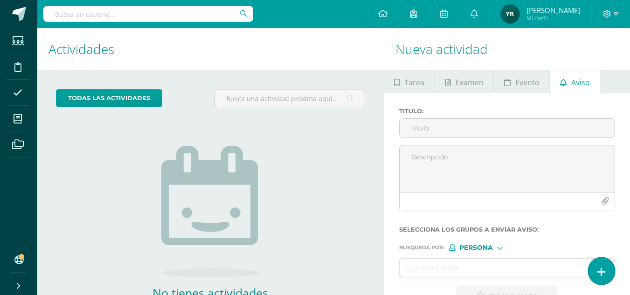
click at [600, 275] on icon at bounding box center [601, 272] width 8 height 11
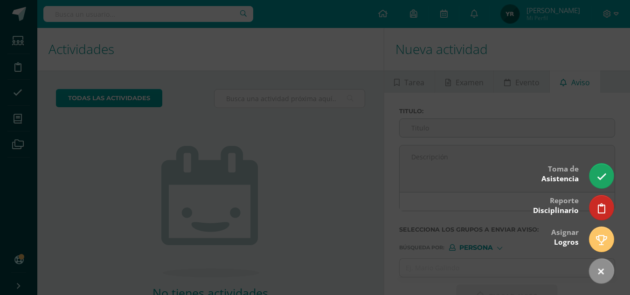
click at [274, 22] on div at bounding box center [315, 147] width 630 height 295
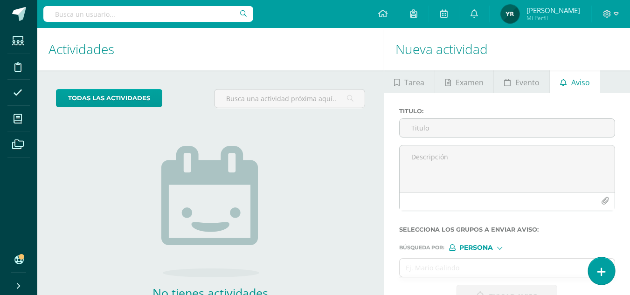
click at [598, 272] on icon at bounding box center [601, 272] width 8 height 11
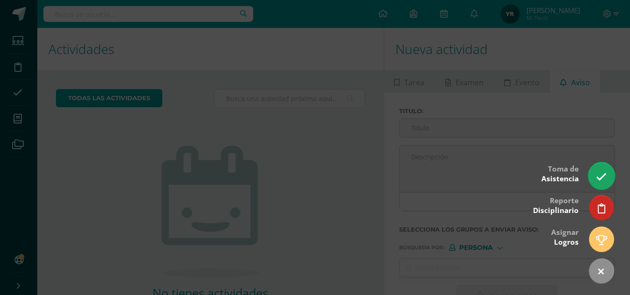
click at [600, 172] on icon at bounding box center [601, 177] width 11 height 11
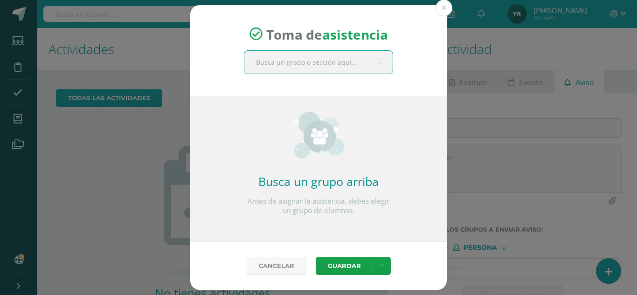
click at [302, 64] on input "text" at bounding box center [318, 62] width 148 height 23
type input "sociales"
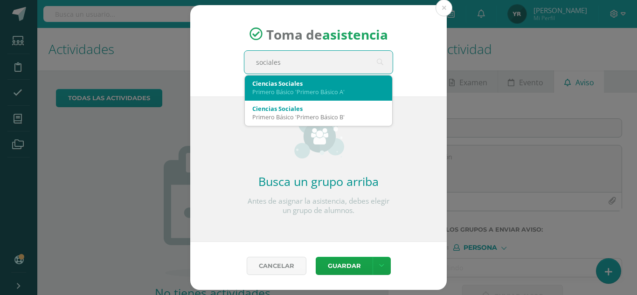
click at [319, 95] on div "Primero Básico 'Primero Básico A'" at bounding box center [318, 92] width 132 height 8
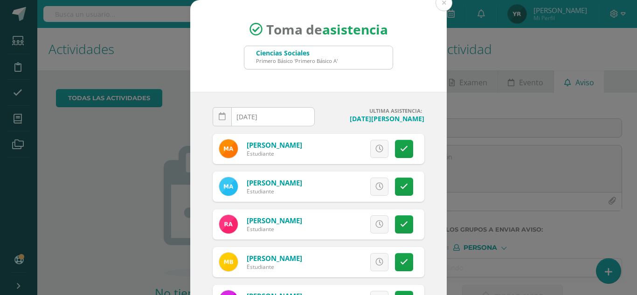
scroll to position [57, 0]
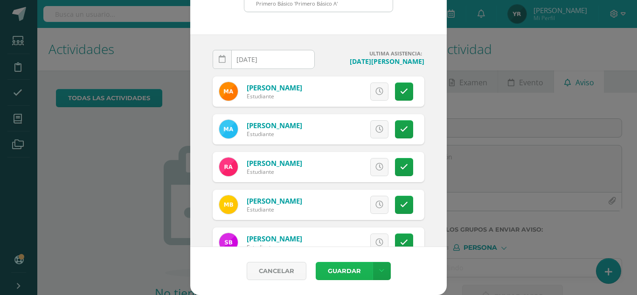
click at [348, 269] on button "Guardar" at bounding box center [344, 271] width 57 height 18
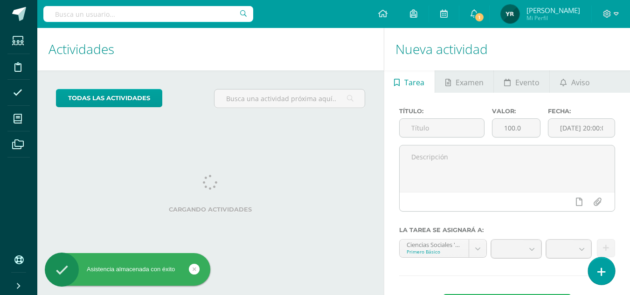
click at [604, 272] on icon at bounding box center [601, 272] width 8 height 11
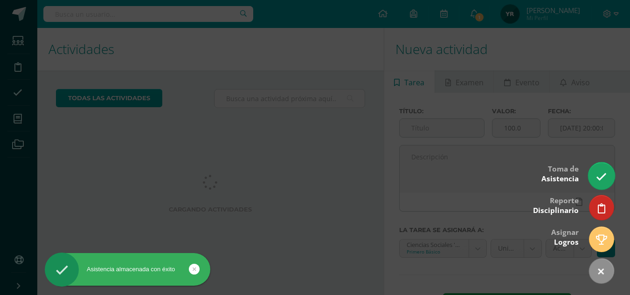
click at [600, 163] on link at bounding box center [601, 175] width 27 height 27
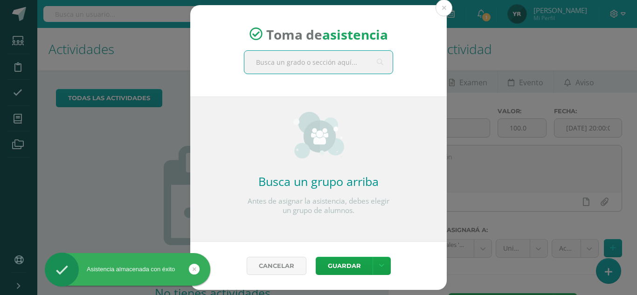
click at [259, 72] on input "text" at bounding box center [318, 62] width 148 height 23
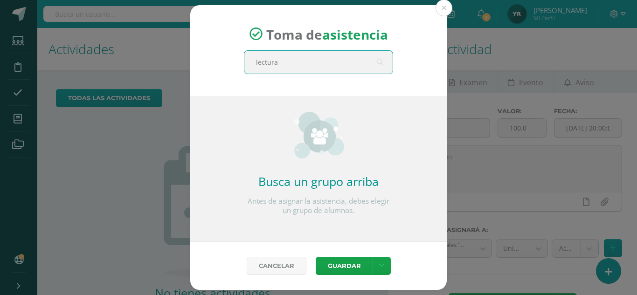
type input "lectura"
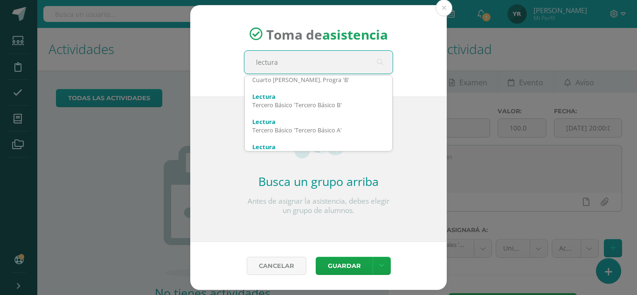
scroll to position [38, 0]
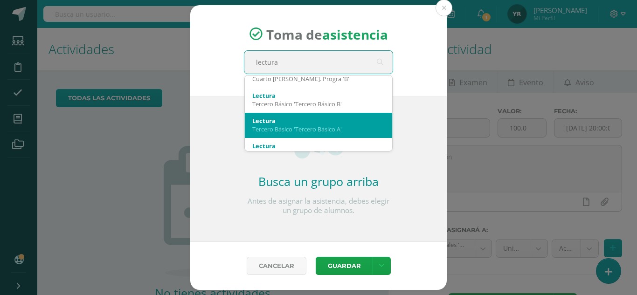
click at [355, 119] on div "Lectura" at bounding box center [318, 121] width 132 height 8
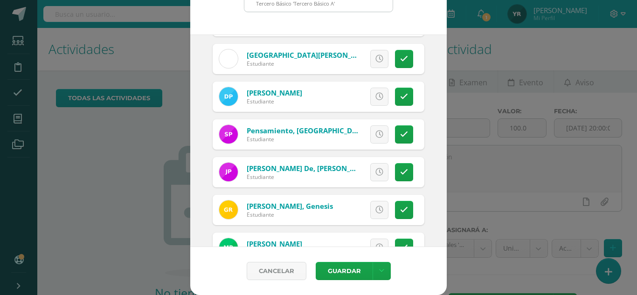
scroll to position [933, 0]
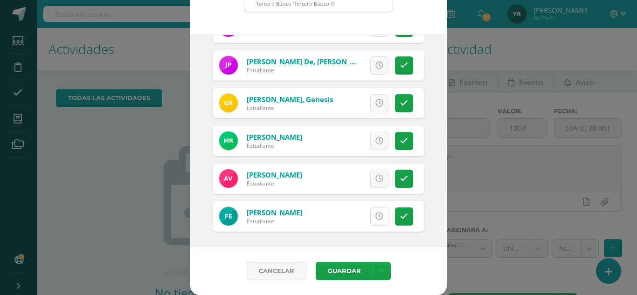
click at [375, 216] on icon at bounding box center [379, 217] width 8 height 8
click at [333, 269] on button "Guardar" at bounding box center [344, 271] width 57 height 18
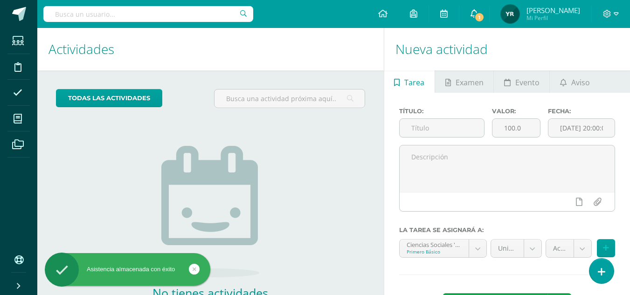
click at [475, 15] on link "1" at bounding box center [474, 14] width 30 height 28
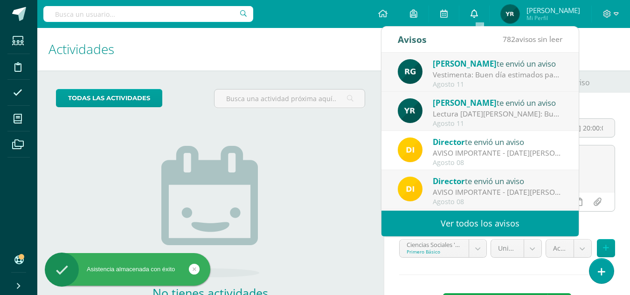
click at [475, 15] on link "0" at bounding box center [474, 14] width 30 height 28
click at [278, 42] on h1 "Actividades" at bounding box center [210, 49] width 324 height 42
